Goal: Information Seeking & Learning: Learn about a topic

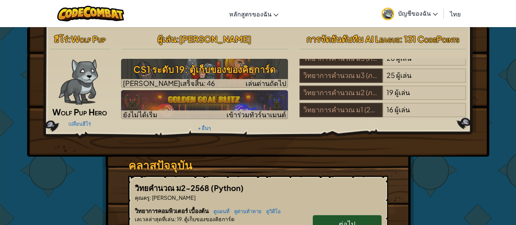
click at [408, 15] on span "บัญชีของฉัน" at bounding box center [418, 13] width 40 height 8
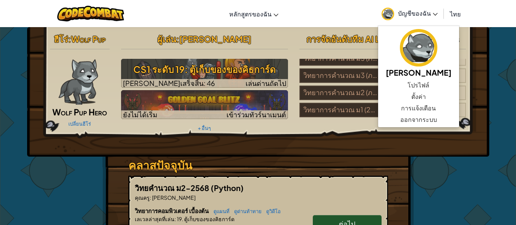
click at [311, 154] on div "ฮีโร่ : Wolf Pup Wolf Pup Hero เปลี่ยนฮีโร่ ผู้[PERSON_NAME] : [PERSON_NAME] CS…" at bounding box center [258, 91] width 462 height 129
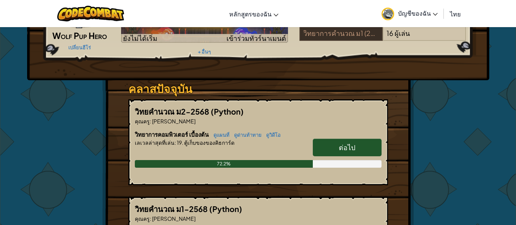
click at [350, 149] on span "ต่อไป" at bounding box center [347, 147] width 16 height 9
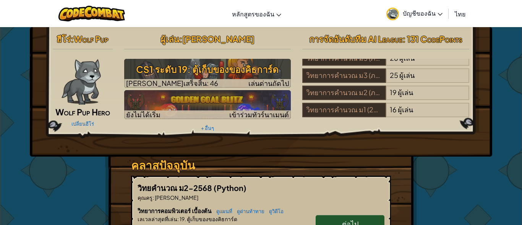
select select "th"
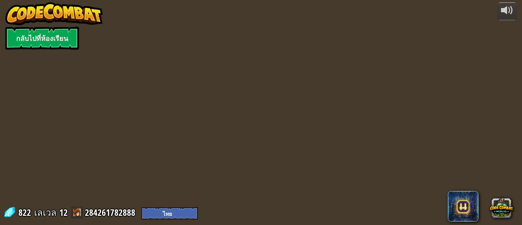
select select "th"
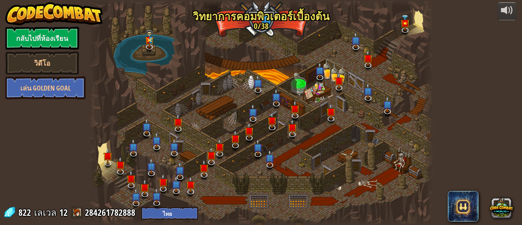
select select "th"
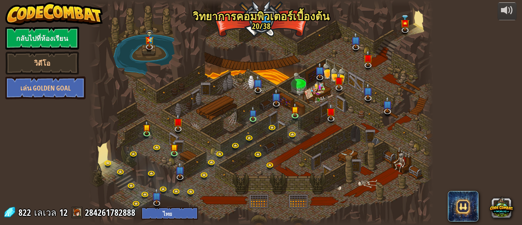
select select "th"
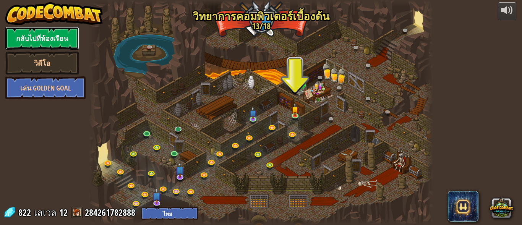
click at [56, 37] on link "กลับไปที่ห้องเรียน" at bounding box center [42, 38] width 74 height 23
